Goal: Information Seeking & Learning: Learn about a topic

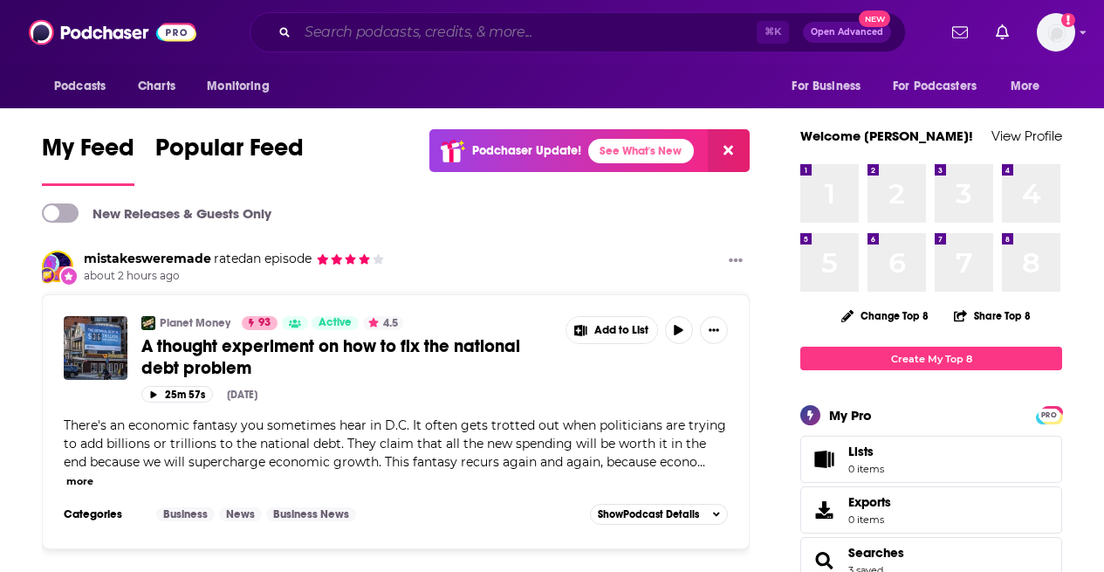
click at [468, 31] on input "Search podcasts, credits, & more..." at bounding box center [527, 32] width 459 height 28
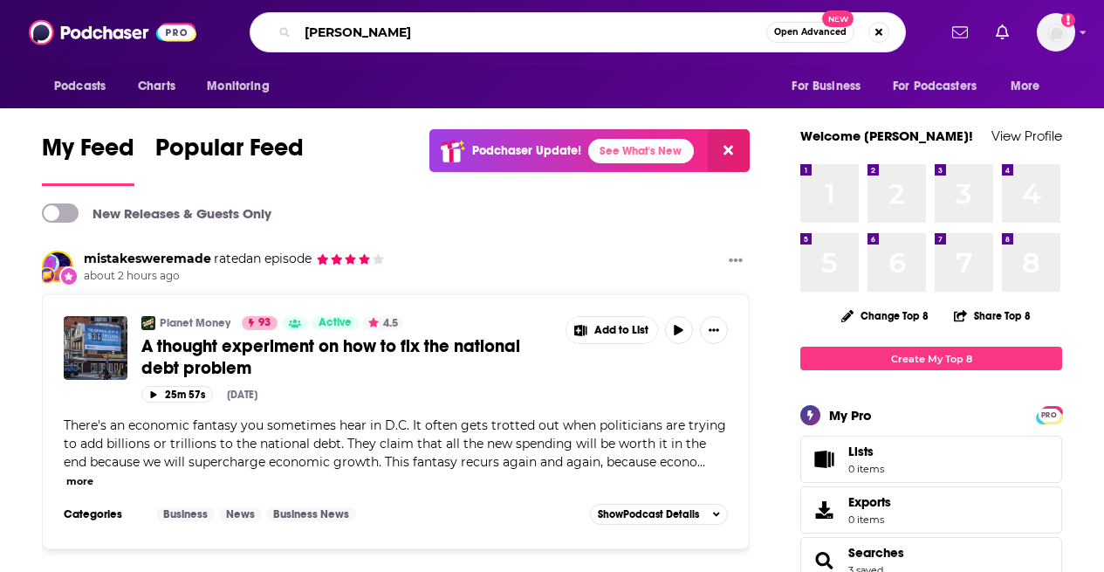
type input "[PERSON_NAME]"
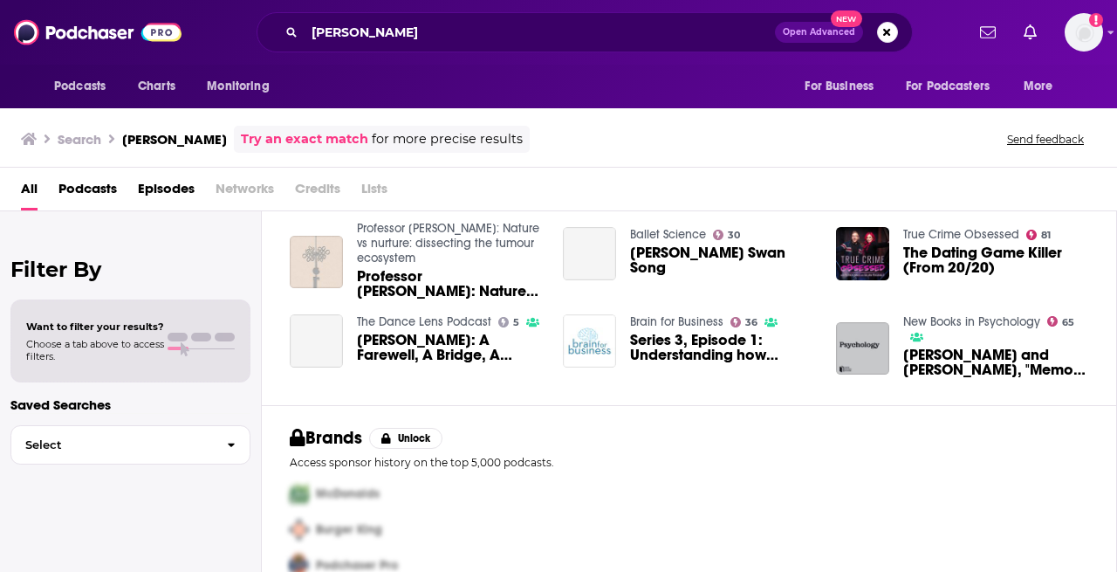
scroll to position [216, 0]
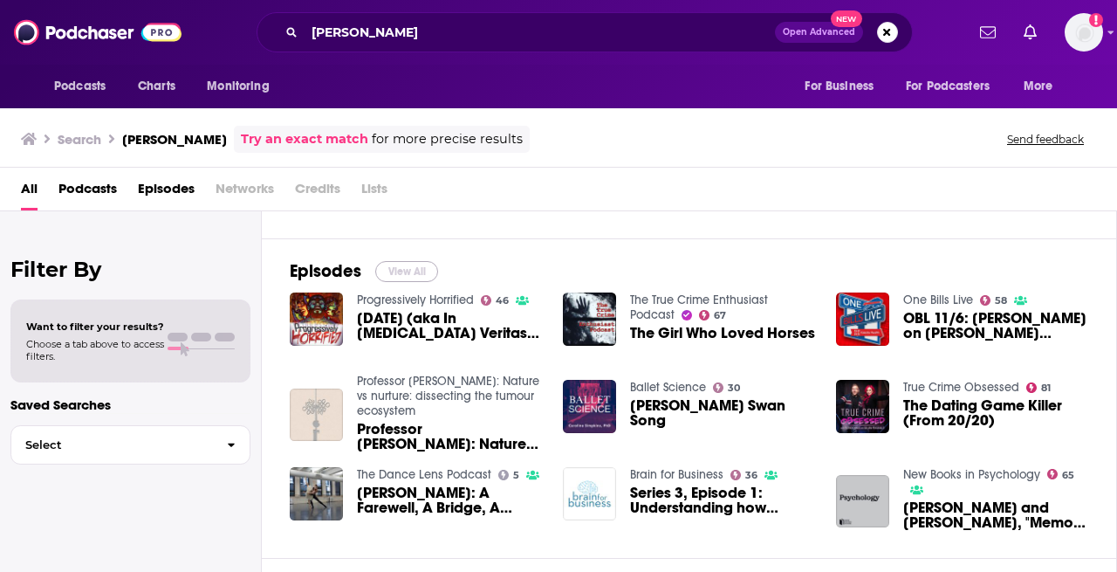
click at [401, 275] on button "View All" at bounding box center [406, 271] width 63 height 21
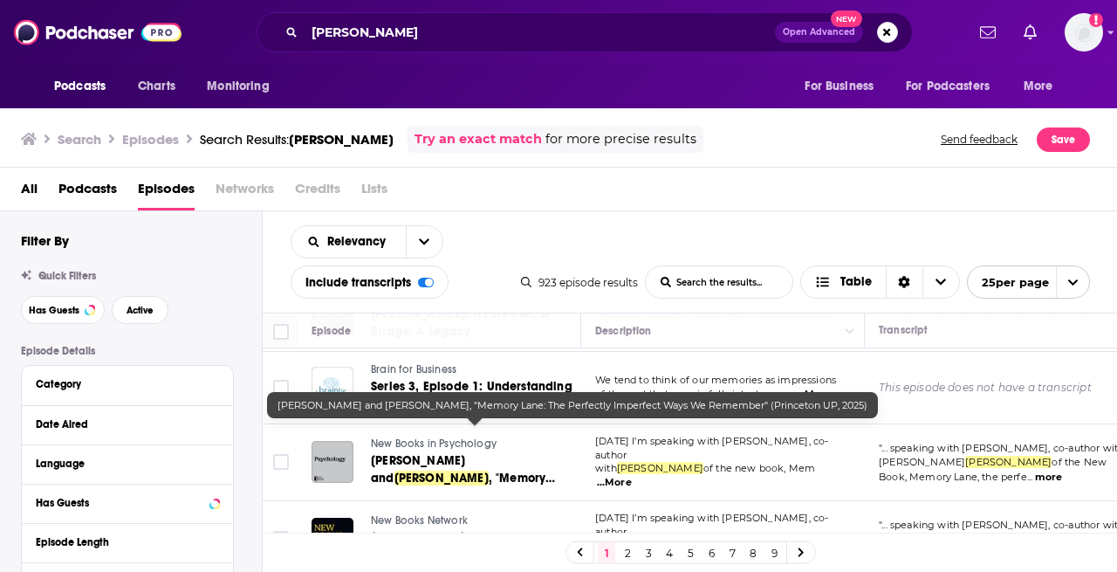
scroll to position [517, 0]
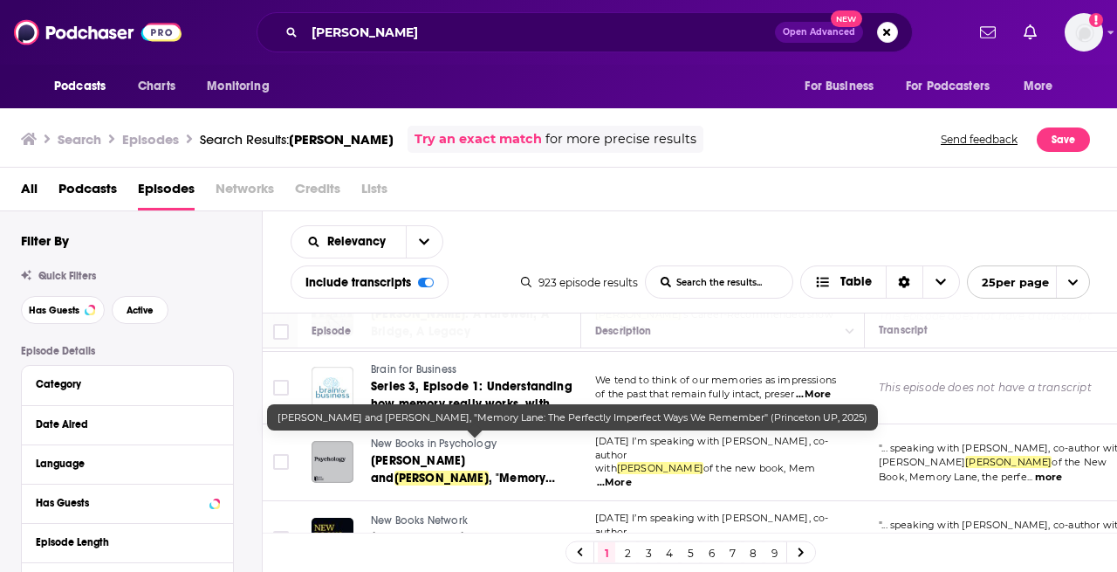
click at [964, 453] on div "" ... speaking with [PERSON_NAME], co-author with [PERSON_NAME] of the New Book…" at bounding box center [1007, 463] width 256 height 44
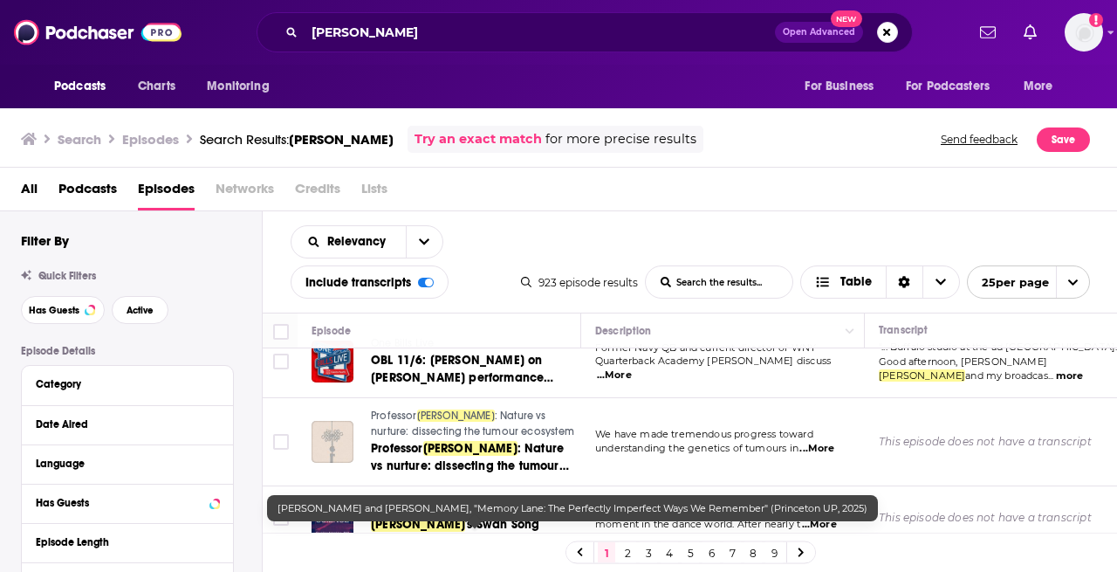
scroll to position [0, 0]
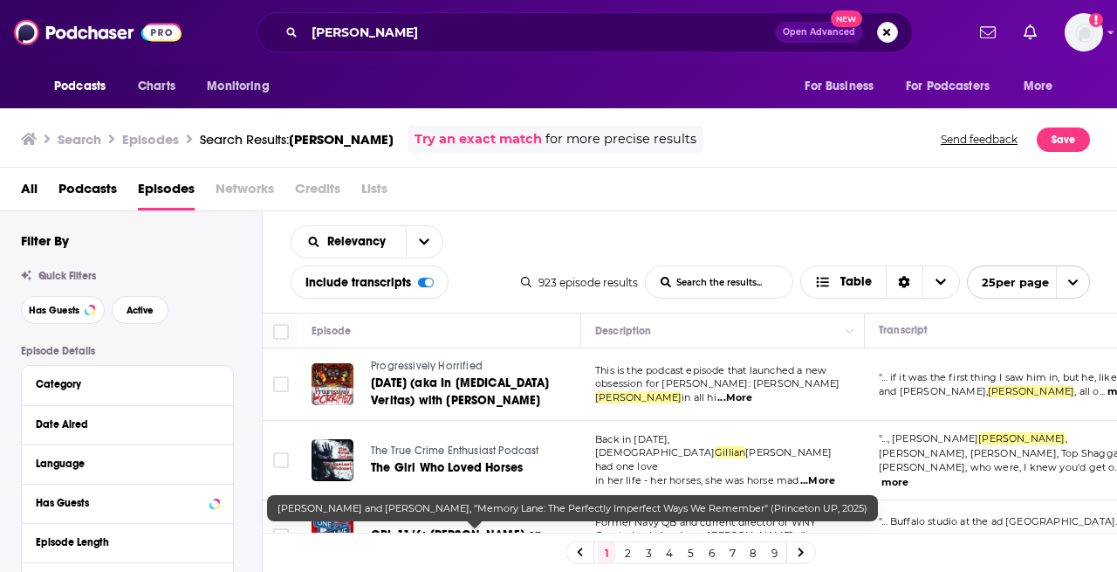
click at [887, 38] on button "Search podcasts, credits, & more..." at bounding box center [887, 32] width 21 height 21
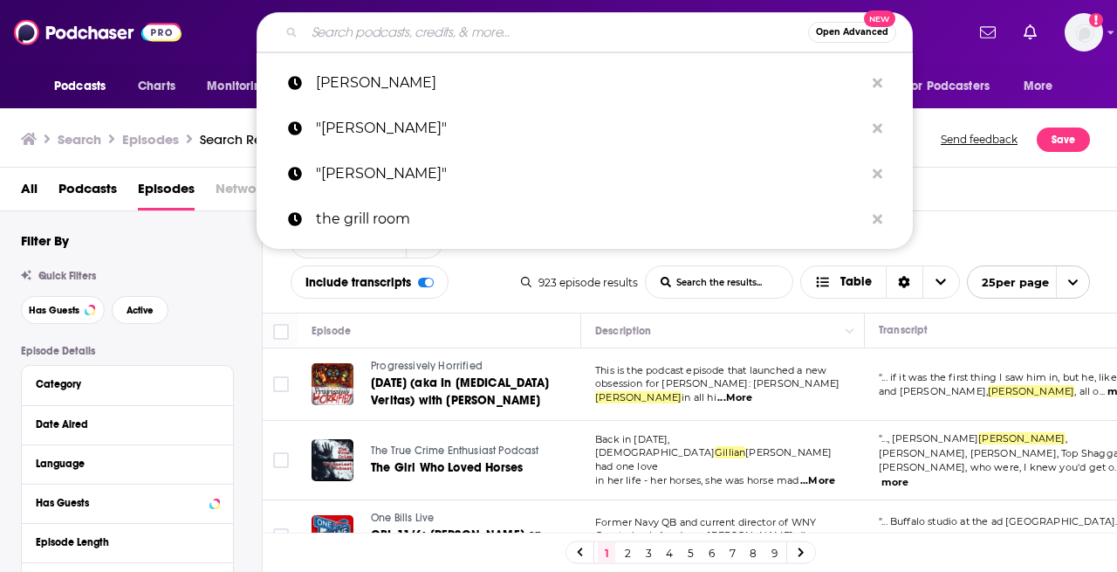
click at [401, 45] on input "Search podcasts, credits, & more..." at bounding box center [556, 32] width 503 height 28
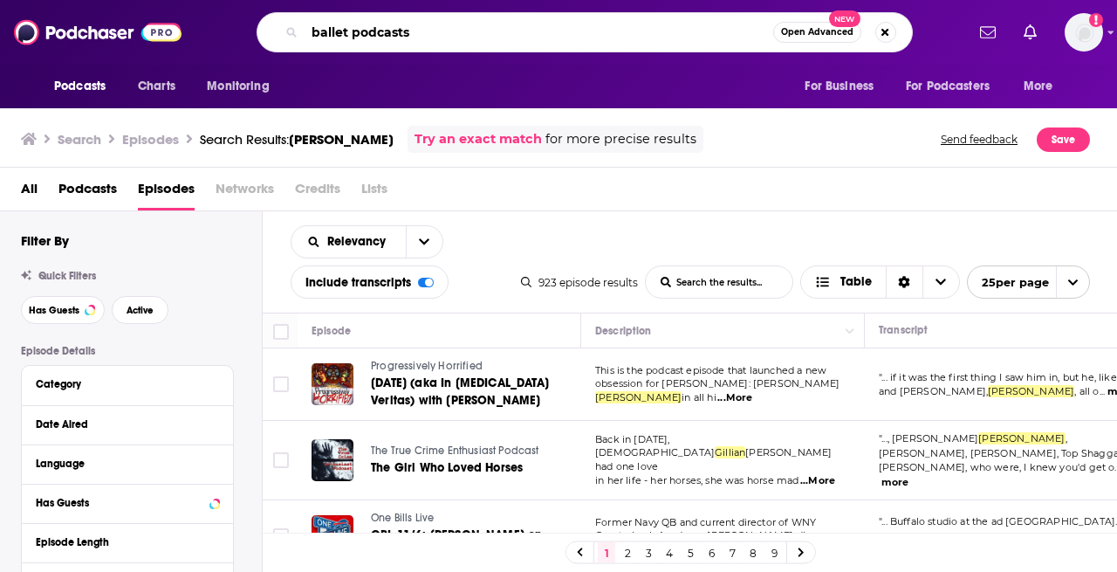
type input "ballet podcasts"
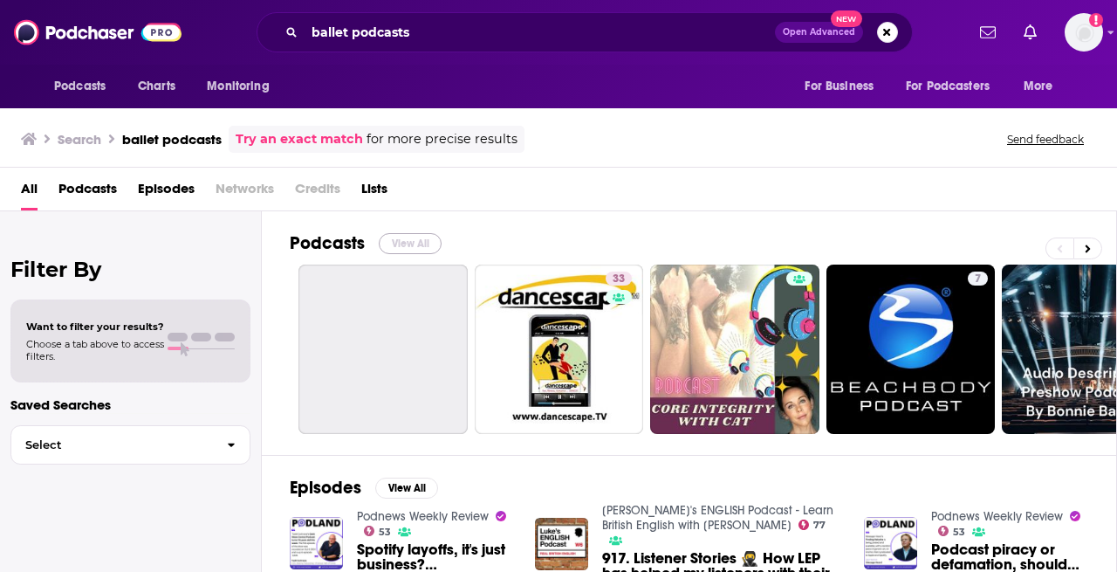
click at [428, 237] on button "View All" at bounding box center [410, 243] width 63 height 21
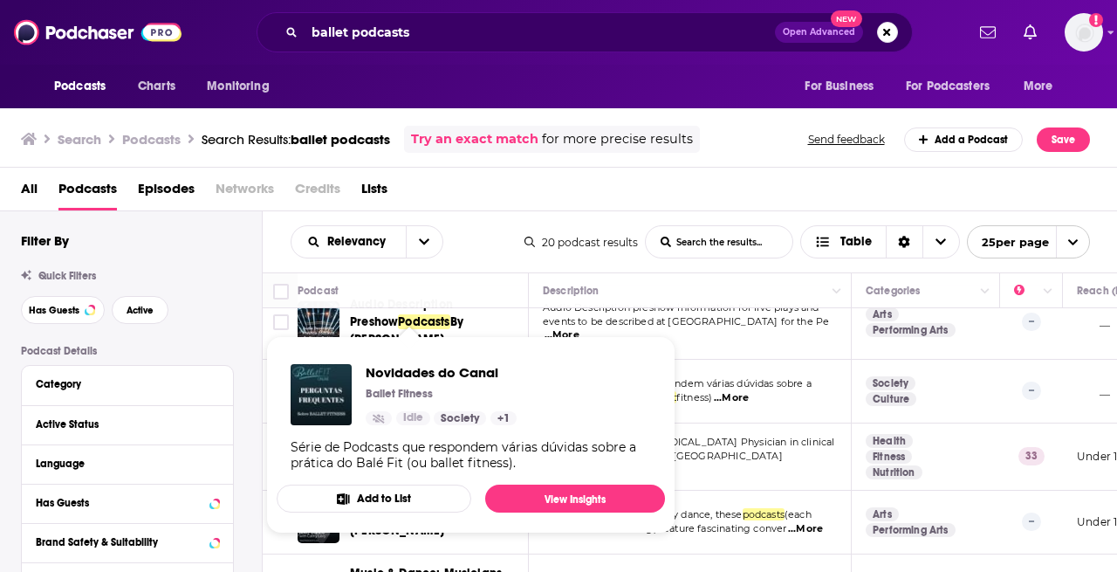
scroll to position [401, 0]
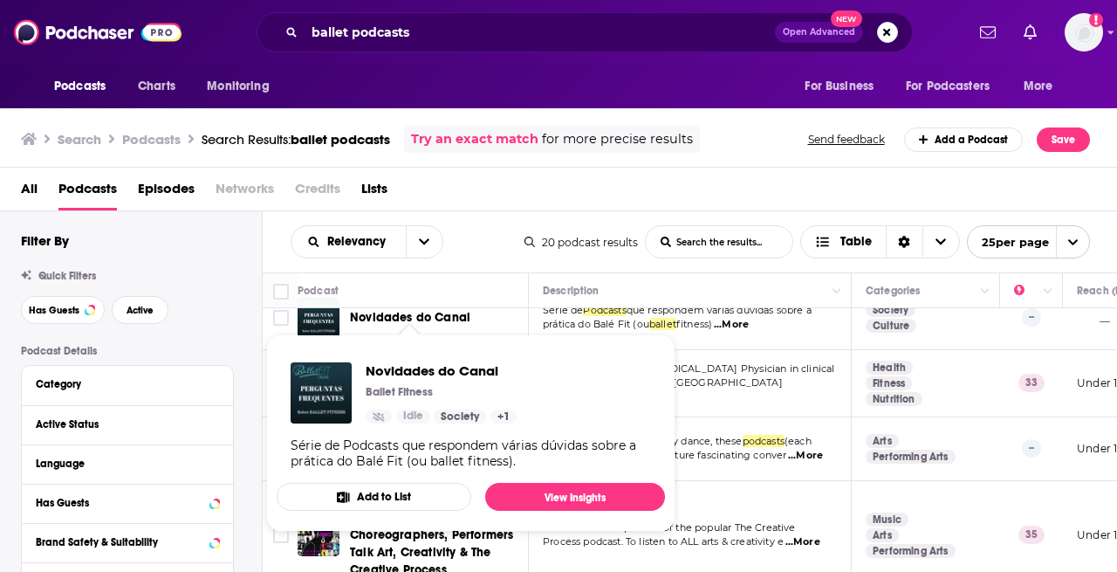
click at [757, 521] on span "Music & Dance episodes of the popular The Creative" at bounding box center [669, 527] width 253 height 12
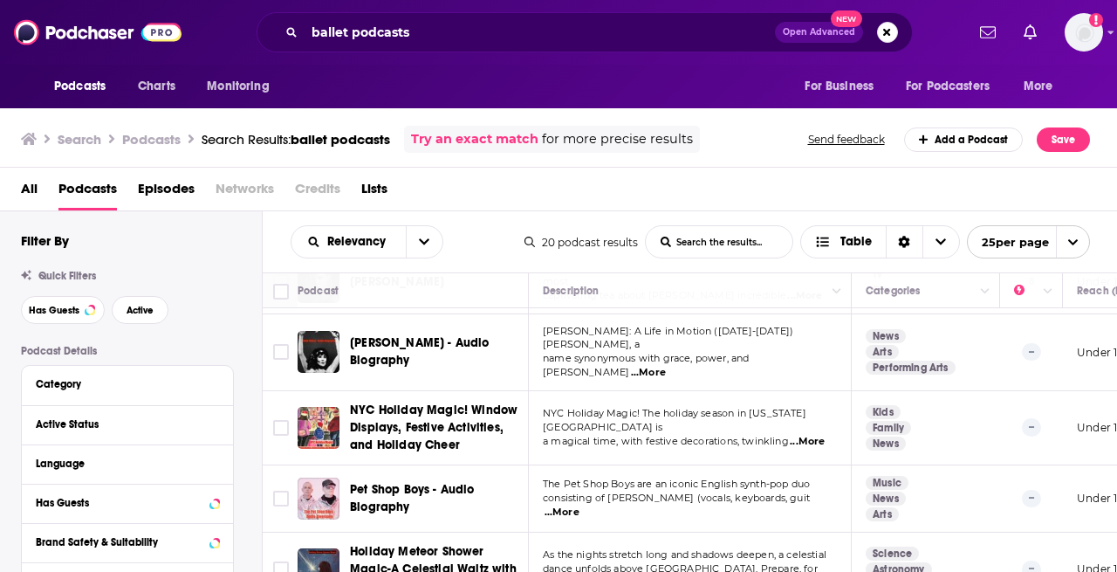
scroll to position [1156, 0]
